Goal: Information Seeking & Learning: Learn about a topic

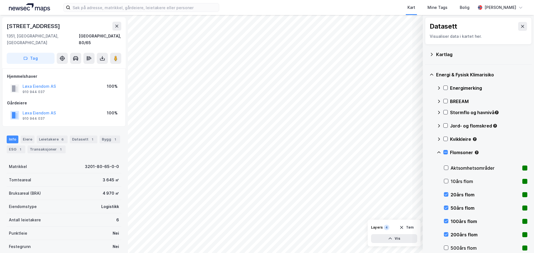
scroll to position [82, 0]
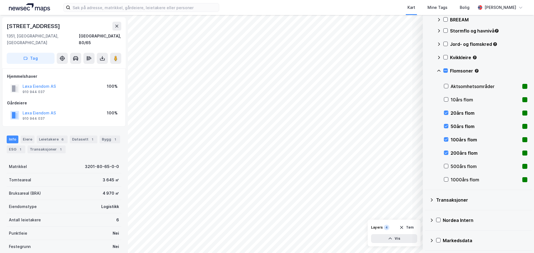
click at [28, 8] on img at bounding box center [29, 7] width 41 height 8
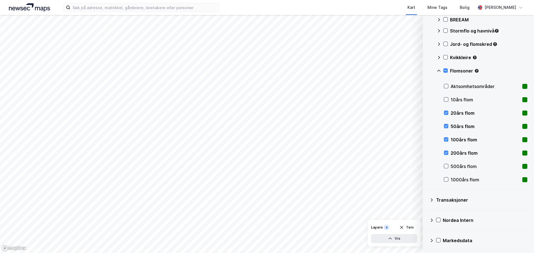
click at [443, 69] on div "Flomsoner" at bounding box center [482, 72] width 91 height 13
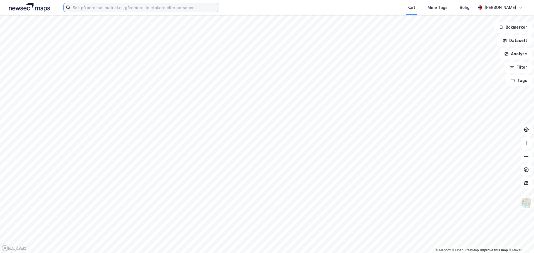
click at [95, 8] on input at bounding box center [144, 7] width 149 height 8
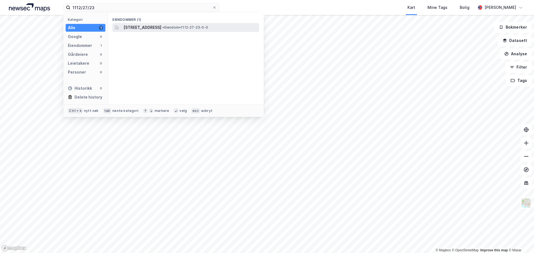
click at [161, 28] on span "Moiveien 6, 4460, MOI, LUND" at bounding box center [142, 27] width 38 height 7
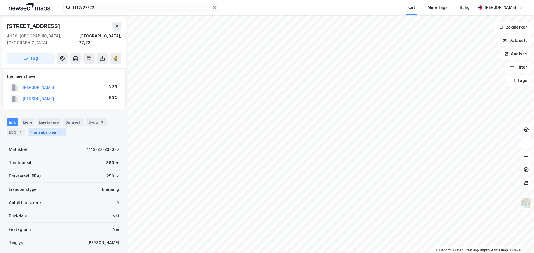
click at [50, 129] on div "Transaksjoner 5" at bounding box center [47, 133] width 38 height 8
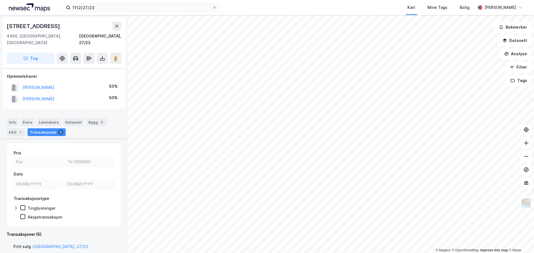
scroll to position [111, 0]
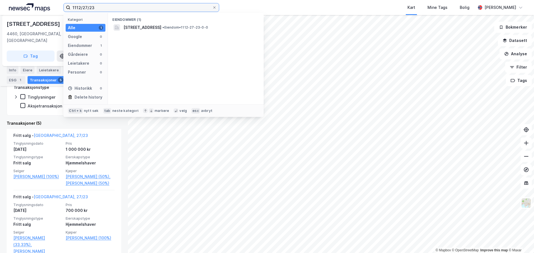
drag, startPoint x: 96, startPoint y: 10, endPoint x: 49, endPoint y: 5, distance: 47.0
click at [49, 5] on div "1112/27/23 Kategori Alle 1 Google 0 Eiendommer 1 Gårdeiere 0 Leietakere 0 Perso…" at bounding box center [267, 7] width 534 height 15
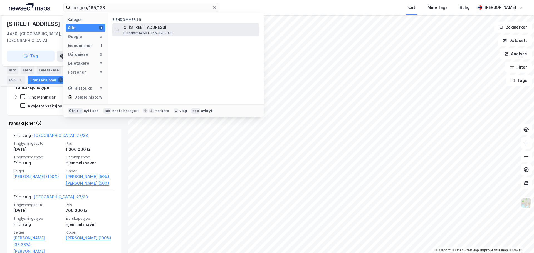
click at [147, 29] on span "C. Sundts gate 29, 5004, BERGEN, BERGEN" at bounding box center [190, 27] width 134 height 7
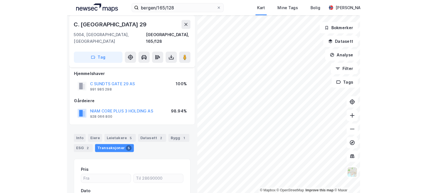
scroll to position [4, 0]
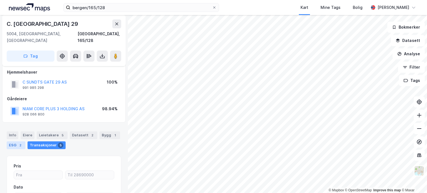
click at [20, 143] on div "2" at bounding box center [21, 146] width 6 height 6
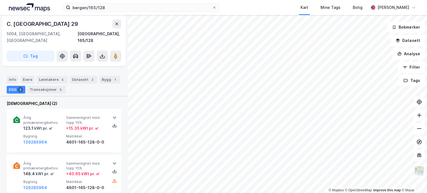
scroll to position [88, 0]
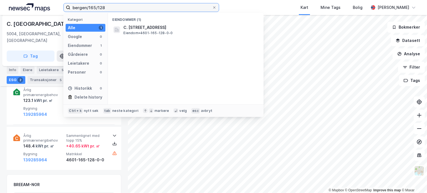
drag, startPoint x: 90, startPoint y: 10, endPoint x: 51, endPoint y: 11, distance: 39.0
click at [51, 11] on div "bergen/165/128 Kategori Alle 1 Google 0 Eiendommer 1 Gårdeiere 0 Leietakere 0 P…" at bounding box center [213, 7] width 427 height 15
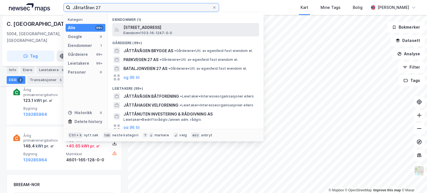
type input "Jåttafåten 27"
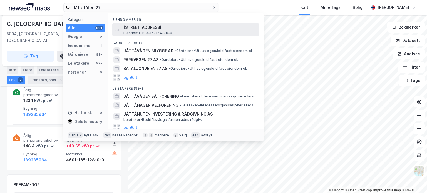
click at [141, 29] on span "Jåttåflaten 27, 4020, STAVANGER, STAVANGER" at bounding box center [190, 27] width 134 height 7
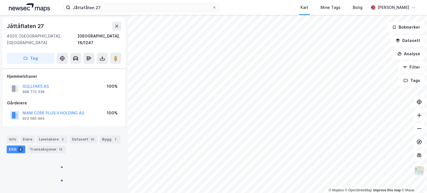
scroll to position [2, 0]
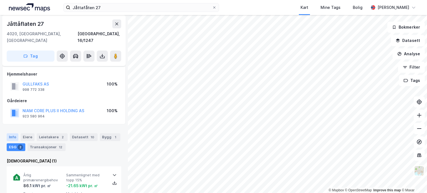
click at [14, 134] on div "Info" at bounding box center [13, 138] width 12 height 8
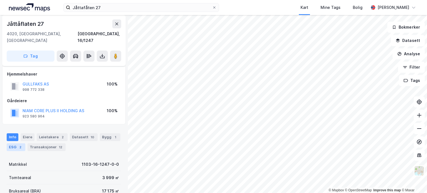
click at [9, 144] on div "ESG 2" at bounding box center [16, 148] width 19 height 8
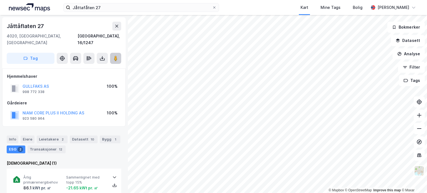
click at [114, 56] on image at bounding box center [115, 59] width 3 height 6
